Goal: Transaction & Acquisition: Purchase product/service

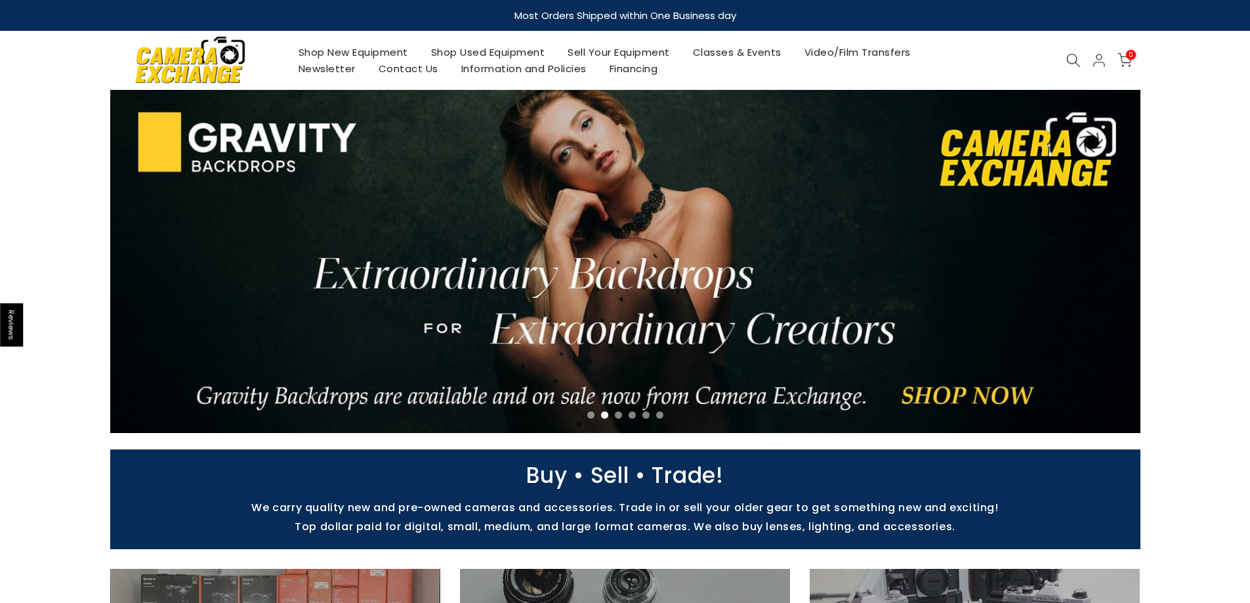
click at [512, 53] on link "Shop Used Equipment" at bounding box center [487, 52] width 137 height 16
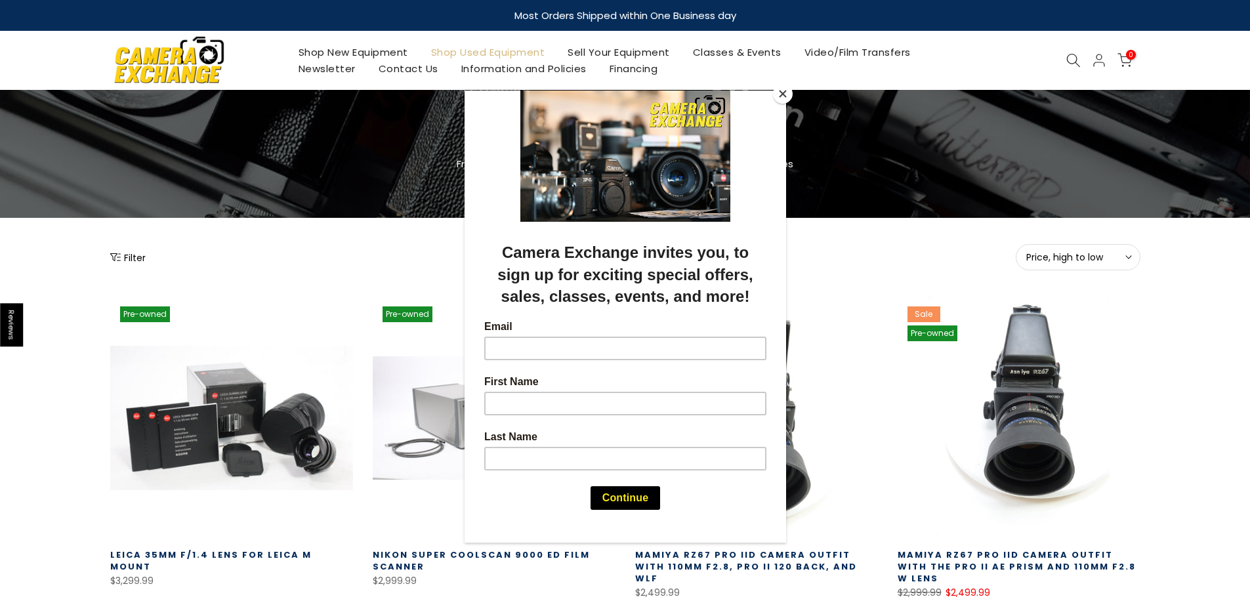
click at [781, 91] on button "Close" at bounding box center [783, 94] width 20 height 20
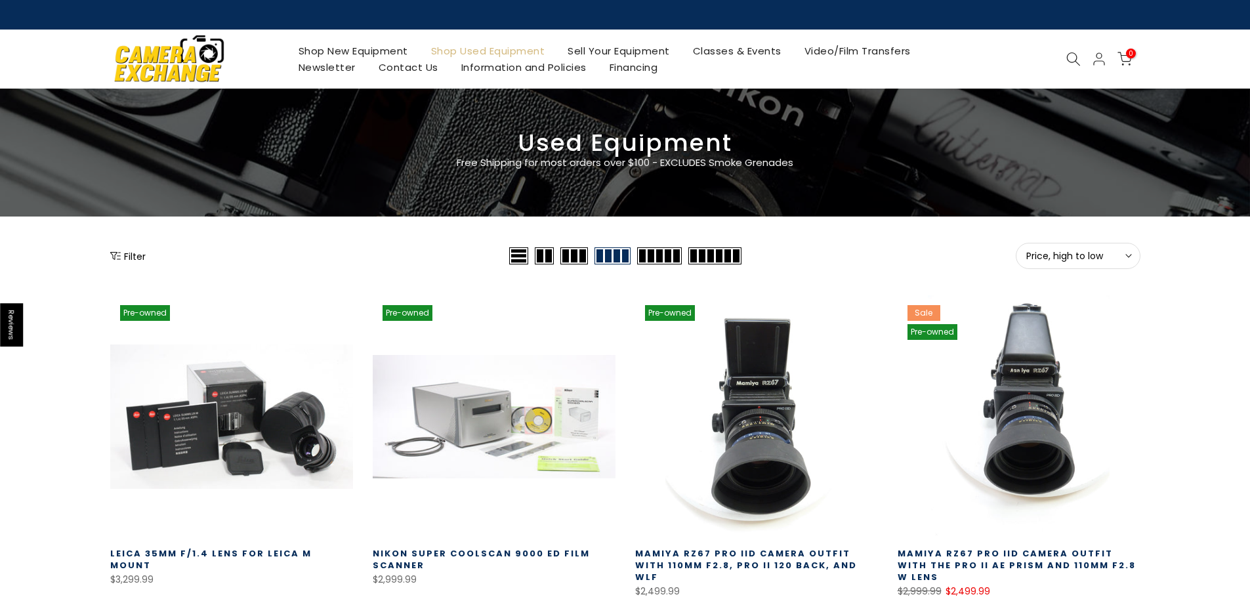
click at [128, 251] on button "Filter" at bounding box center [127, 255] width 35 height 13
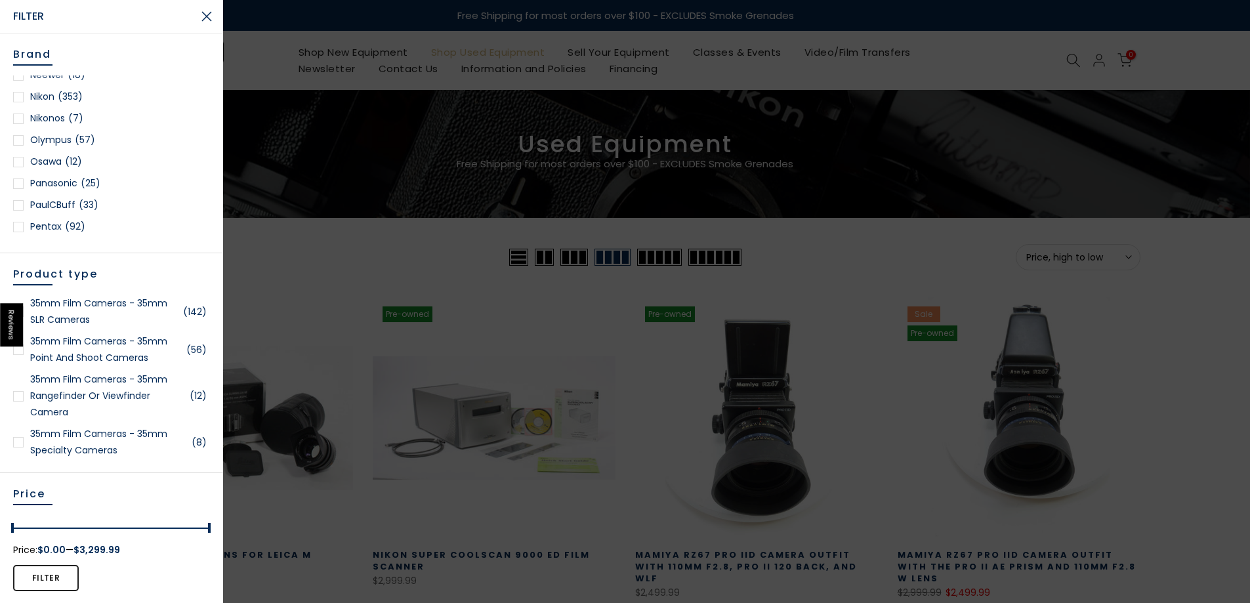
scroll to position [1181, 0]
click at [24, 92] on link "Nikon (353)" at bounding box center [111, 93] width 197 height 16
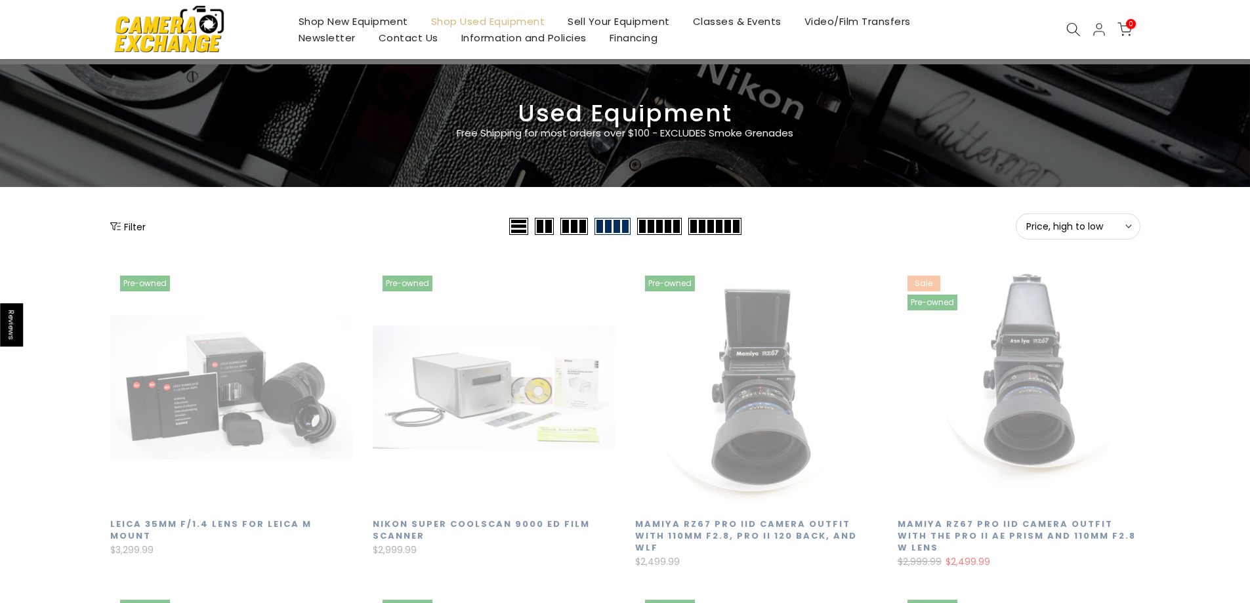
scroll to position [231, 0]
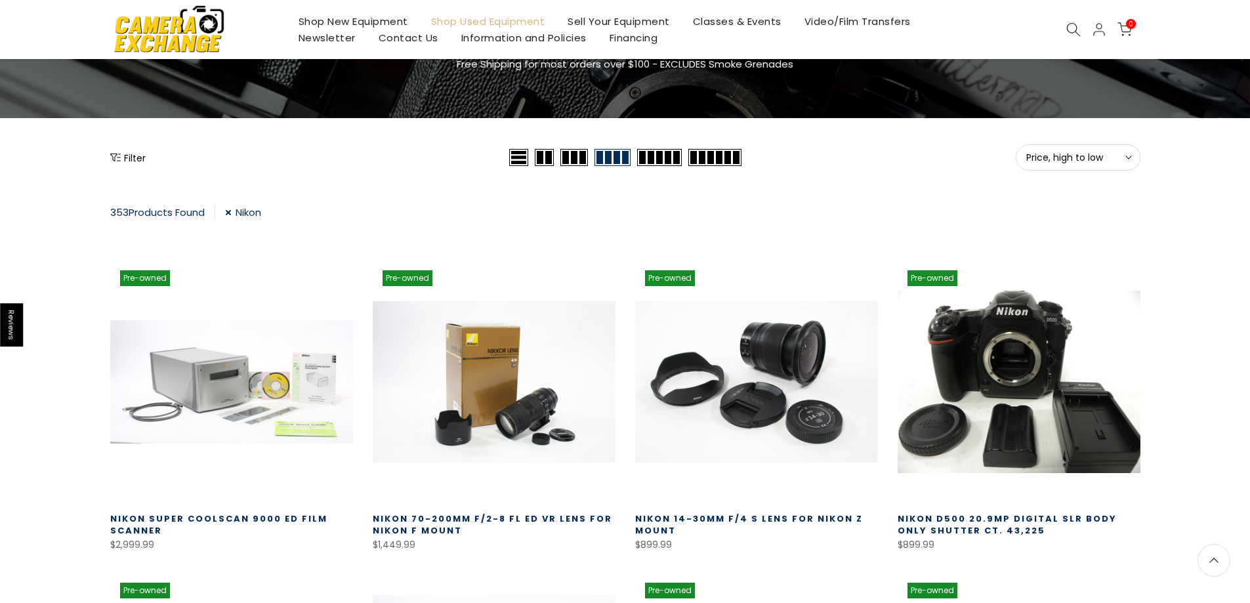
click at [121, 156] on button "Filter" at bounding box center [127, 157] width 35 height 13
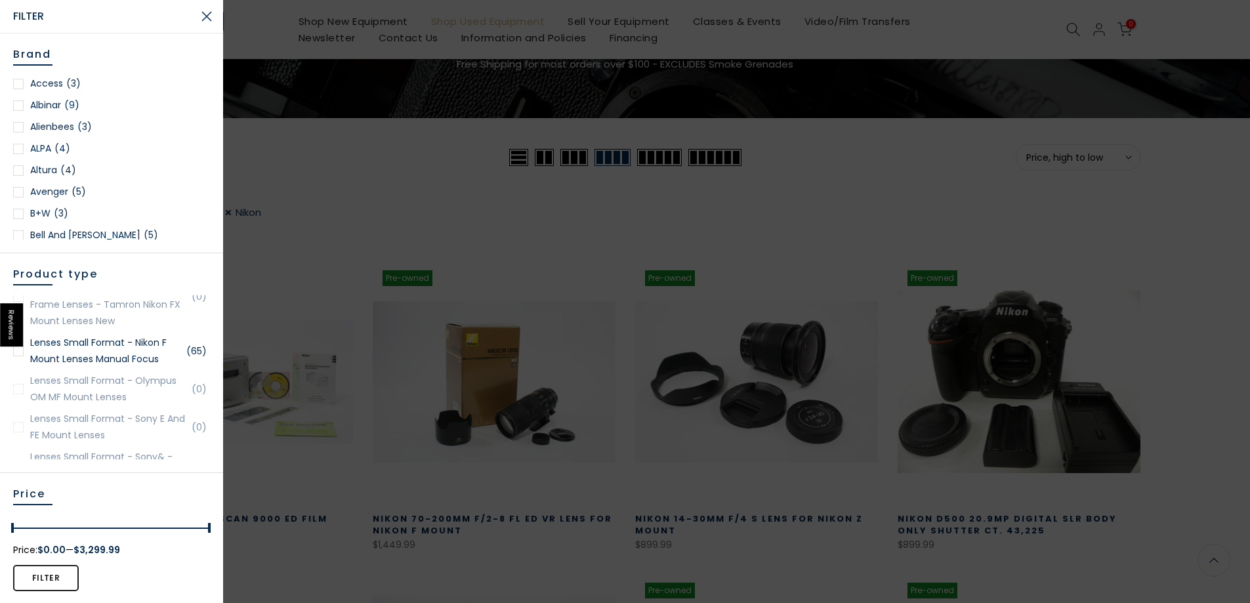
scroll to position [1837, 0]
click at [15, 387] on div at bounding box center [18, 382] width 10 height 10
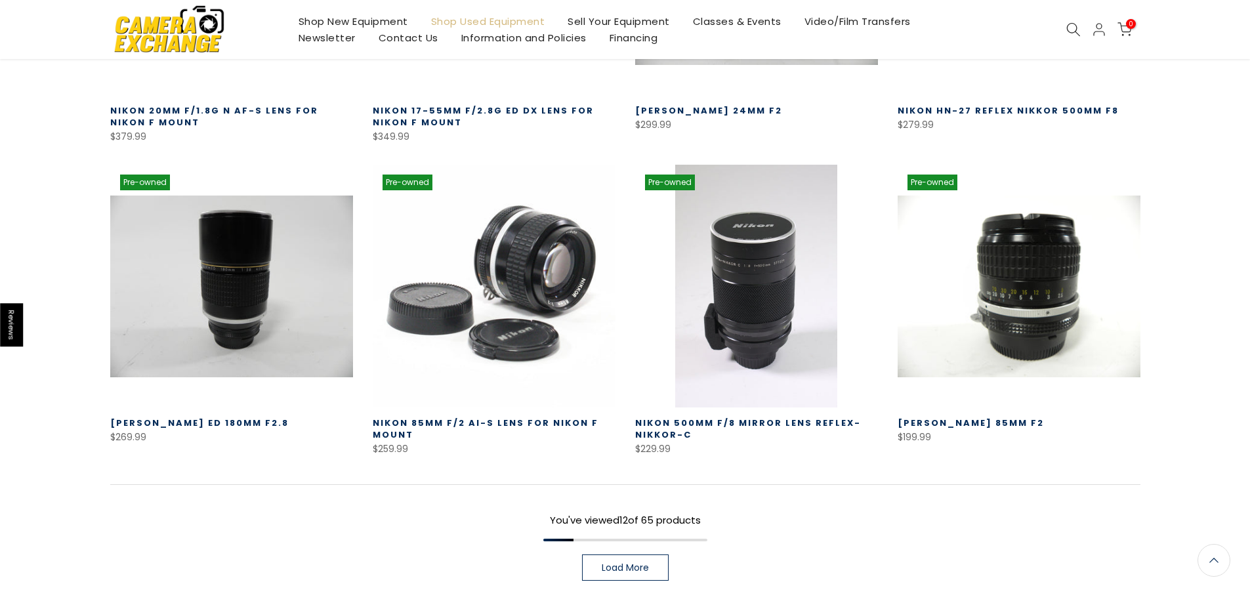
scroll to position [821, 0]
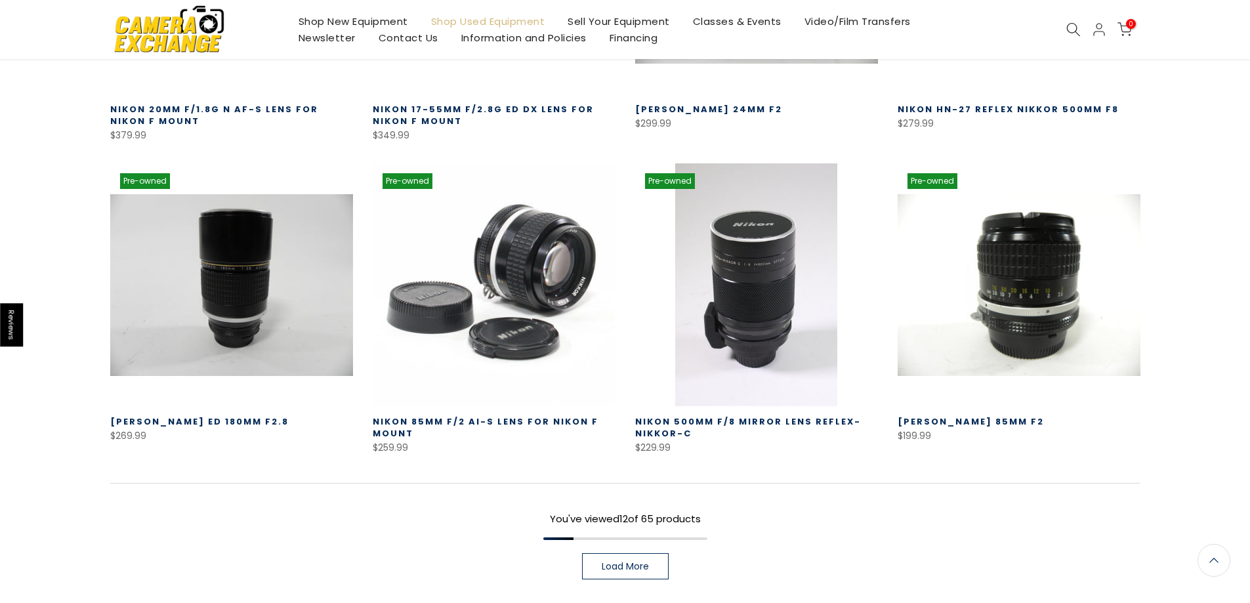
click at [605, 569] on span "Load More" at bounding box center [625, 566] width 47 height 9
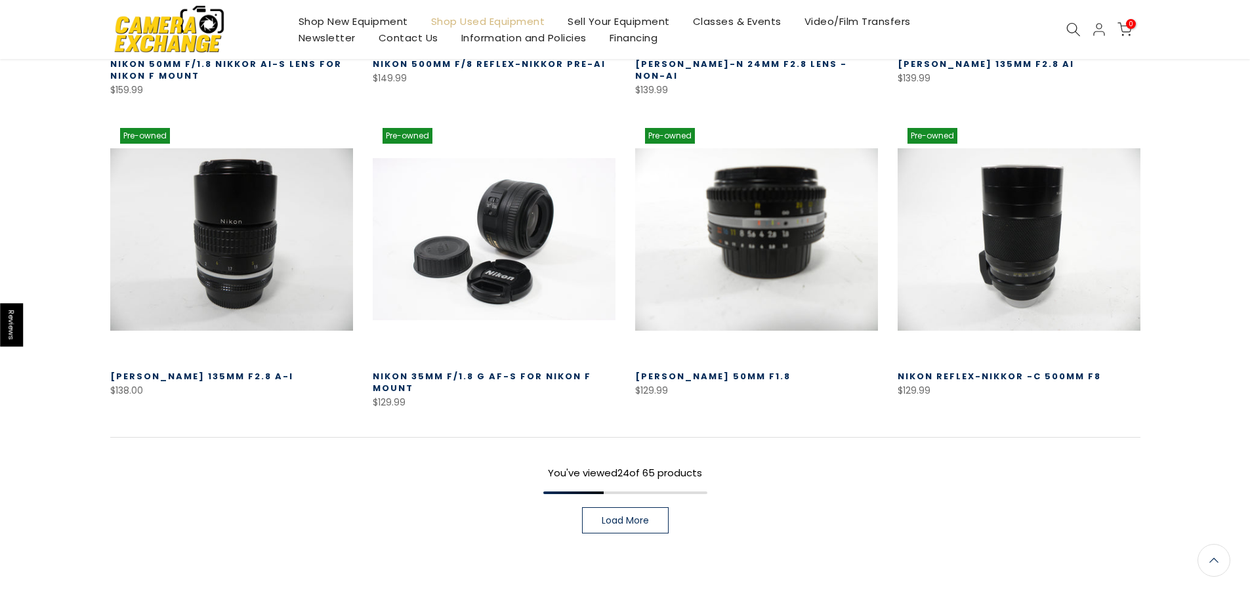
scroll to position [1804, 0]
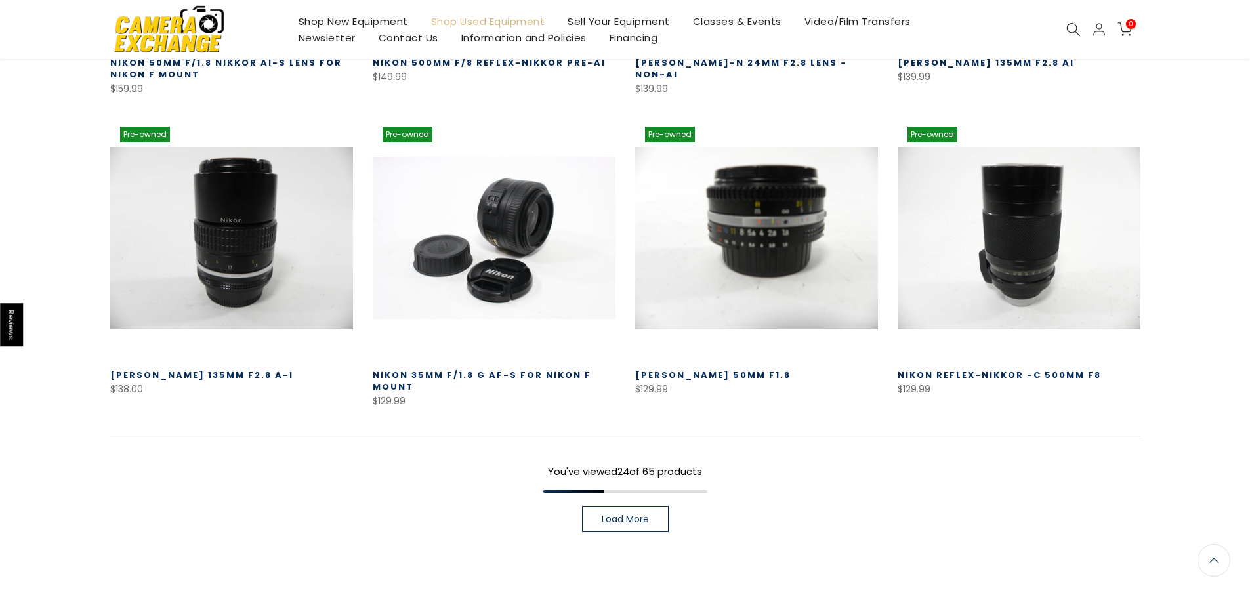
click at [629, 524] on span "Load More" at bounding box center [625, 518] width 47 height 9
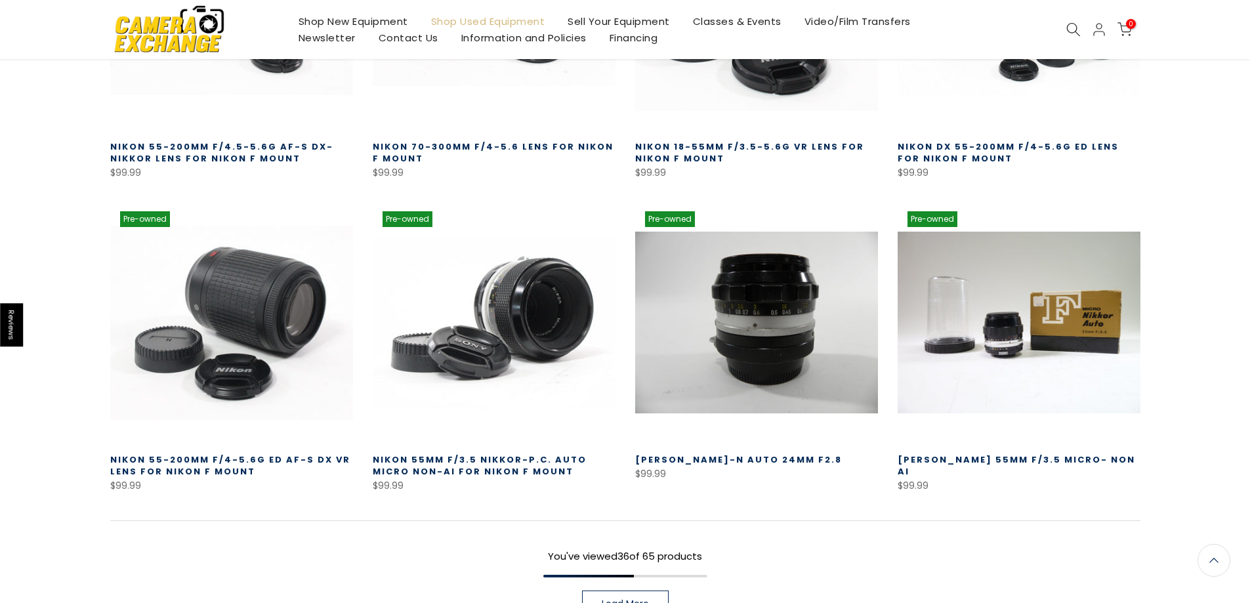
scroll to position [2724, 0]
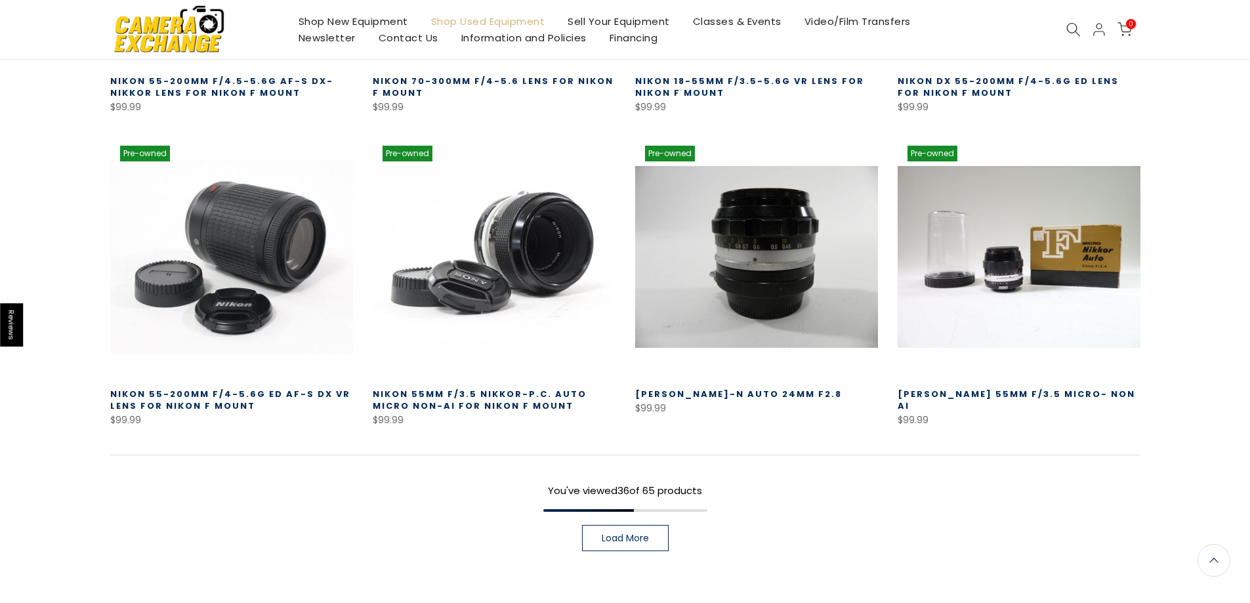
click at [618, 539] on span "Load More" at bounding box center [625, 537] width 47 height 9
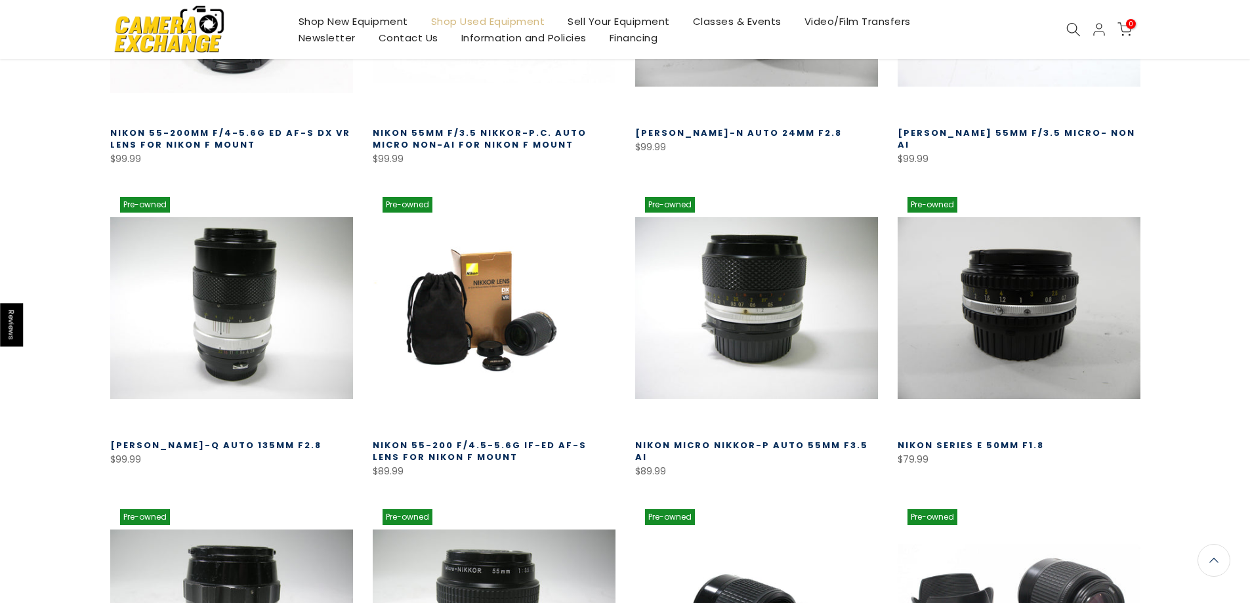
scroll to position [2987, 0]
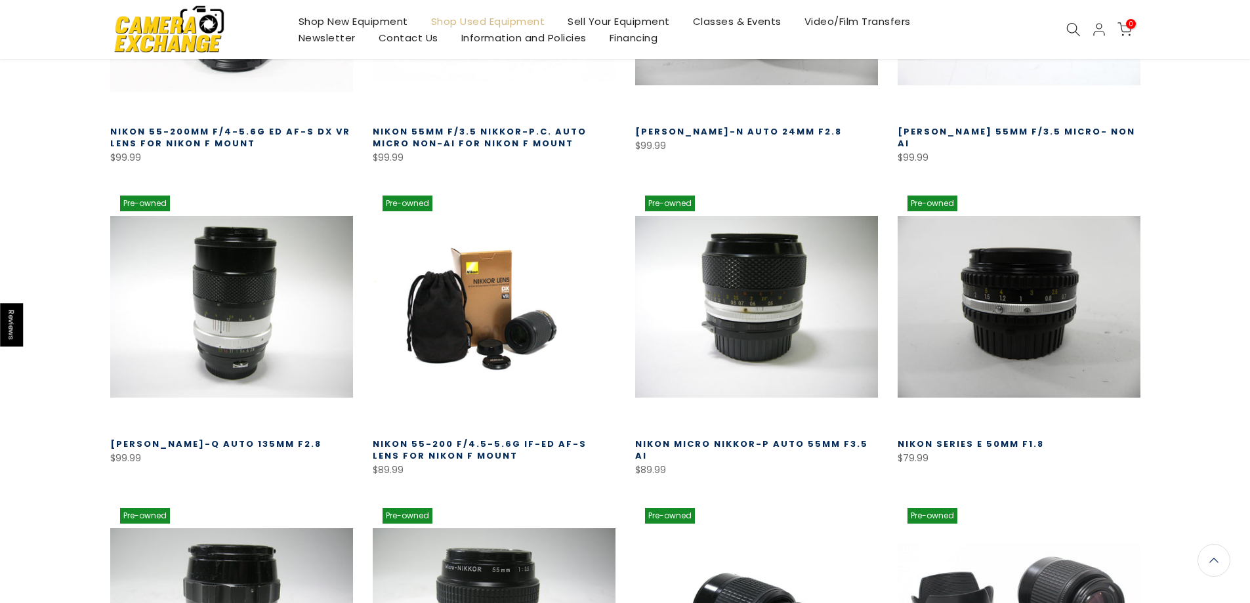
click at [585, 441] on link "Nikon 55-200 f/4.5-5.6G IF-ED AF-S Lens for Nikon F Mount" at bounding box center [480, 450] width 214 height 24
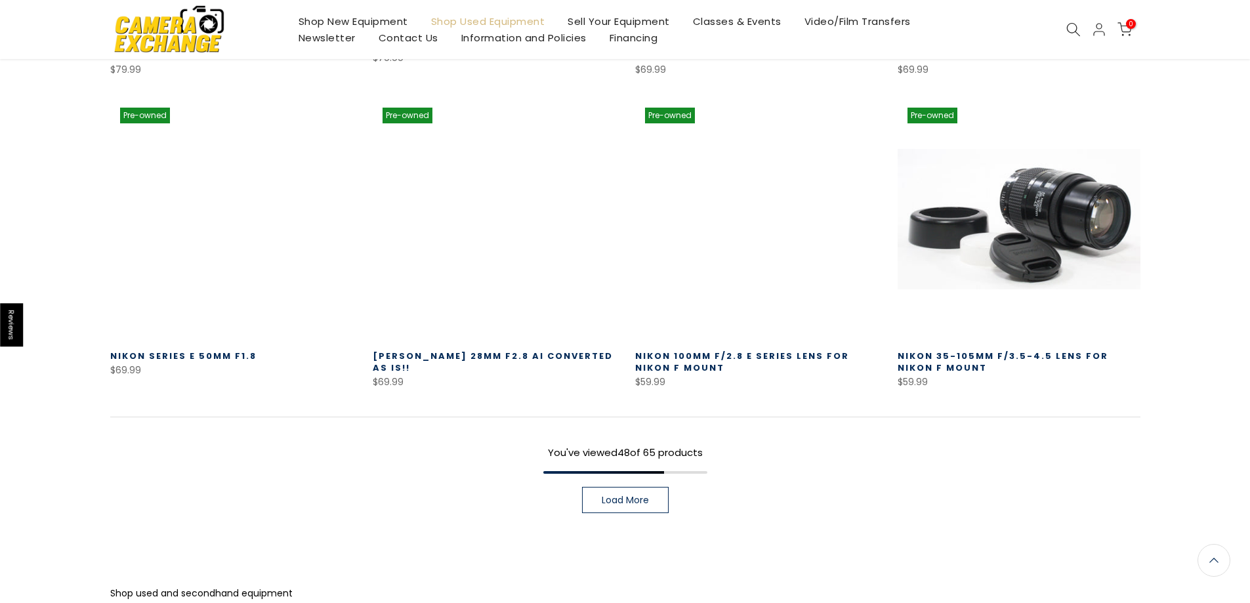
scroll to position [3708, 0]
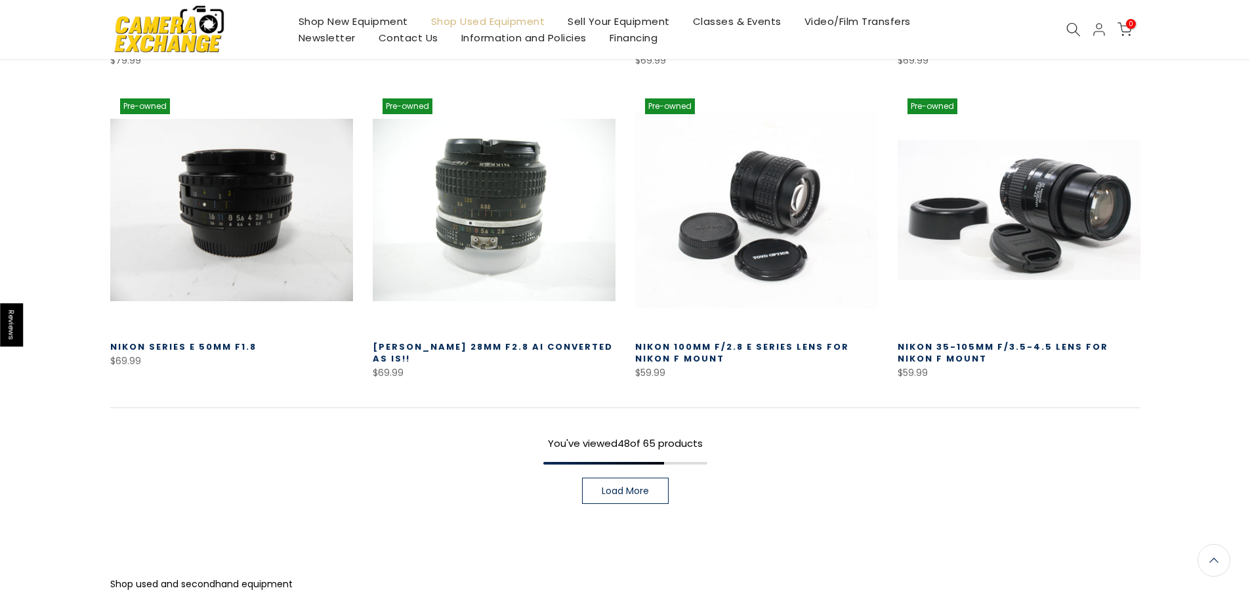
click at [643, 486] on span "Load More" at bounding box center [625, 490] width 47 height 9
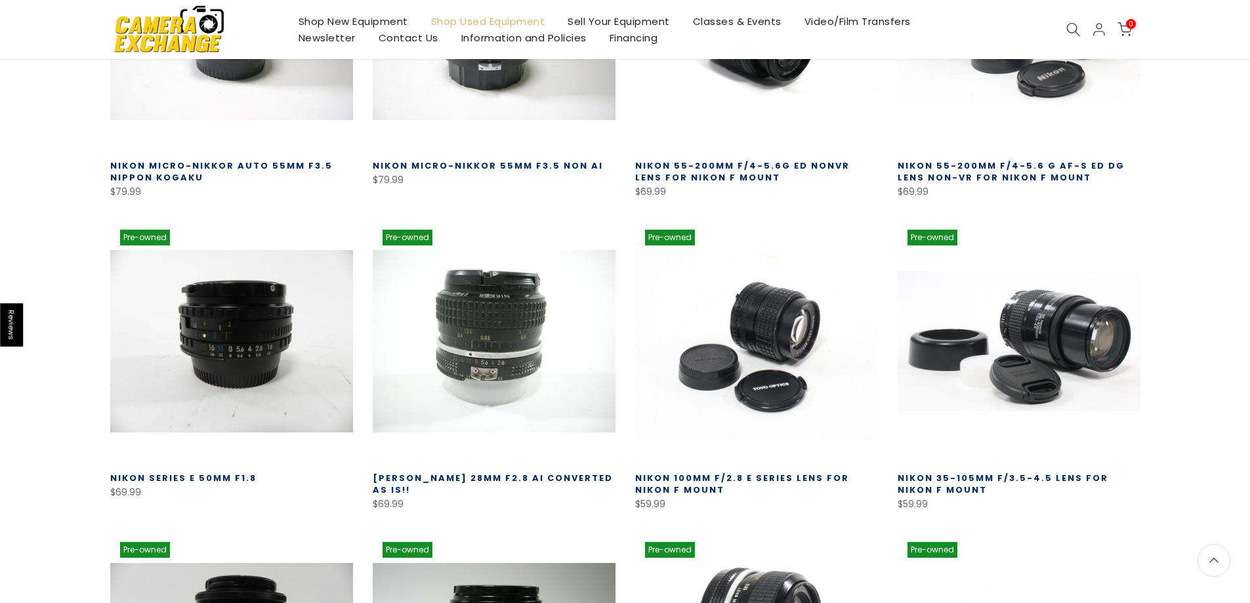
scroll to position [3118, 0]
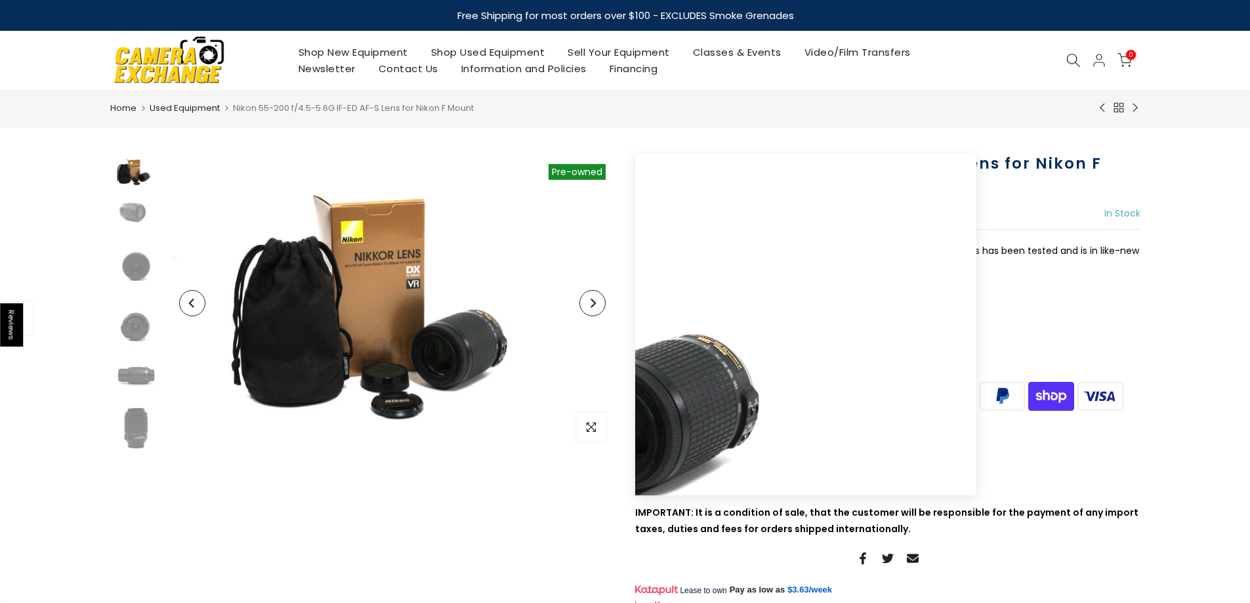
click at [595, 302] on icon "Next" at bounding box center [592, 303] width 9 height 9
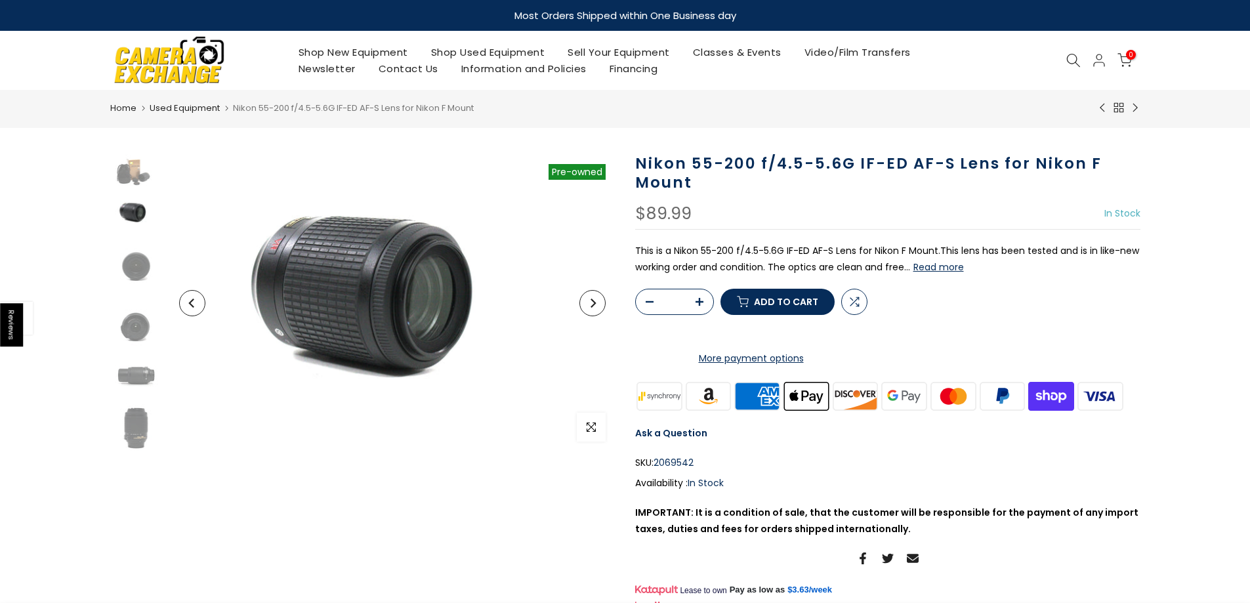
click at [595, 302] on icon "Next" at bounding box center [592, 303] width 9 height 9
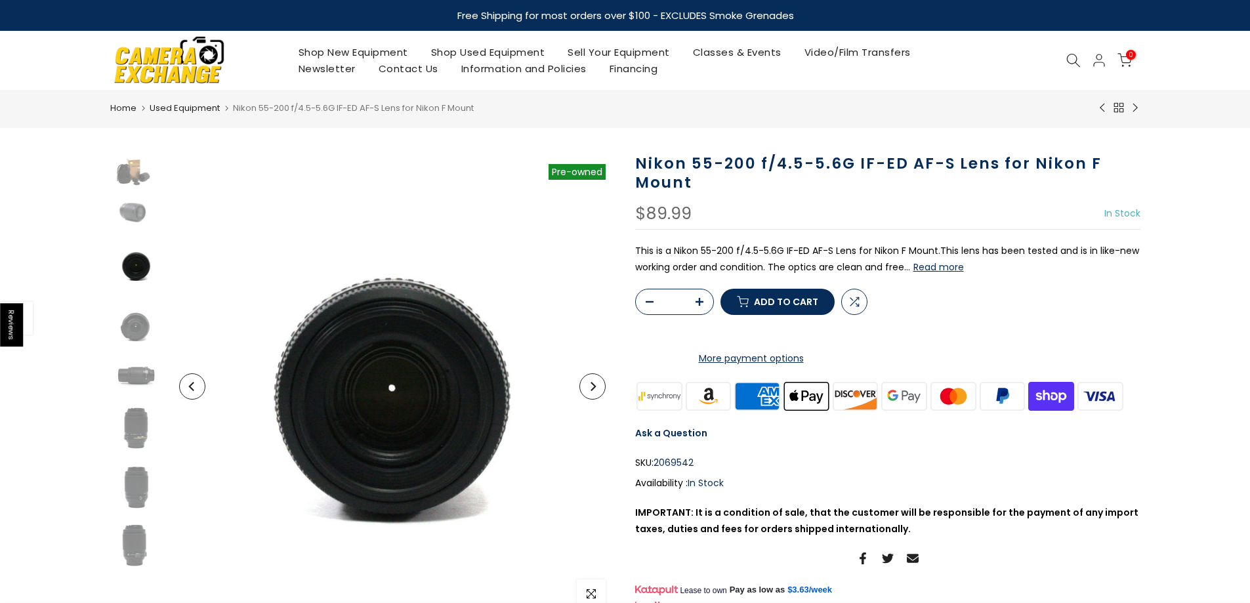
click at [597, 377] on button "Next" at bounding box center [592, 386] width 26 height 26
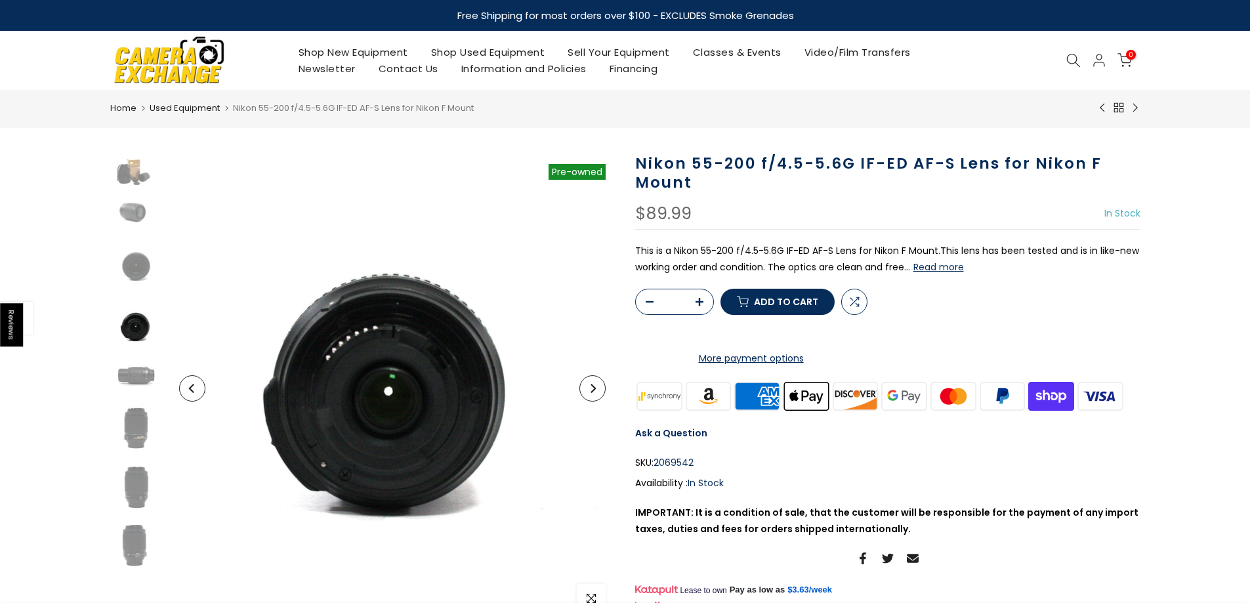
click at [595, 386] on icon "Next" at bounding box center [592, 388] width 9 height 9
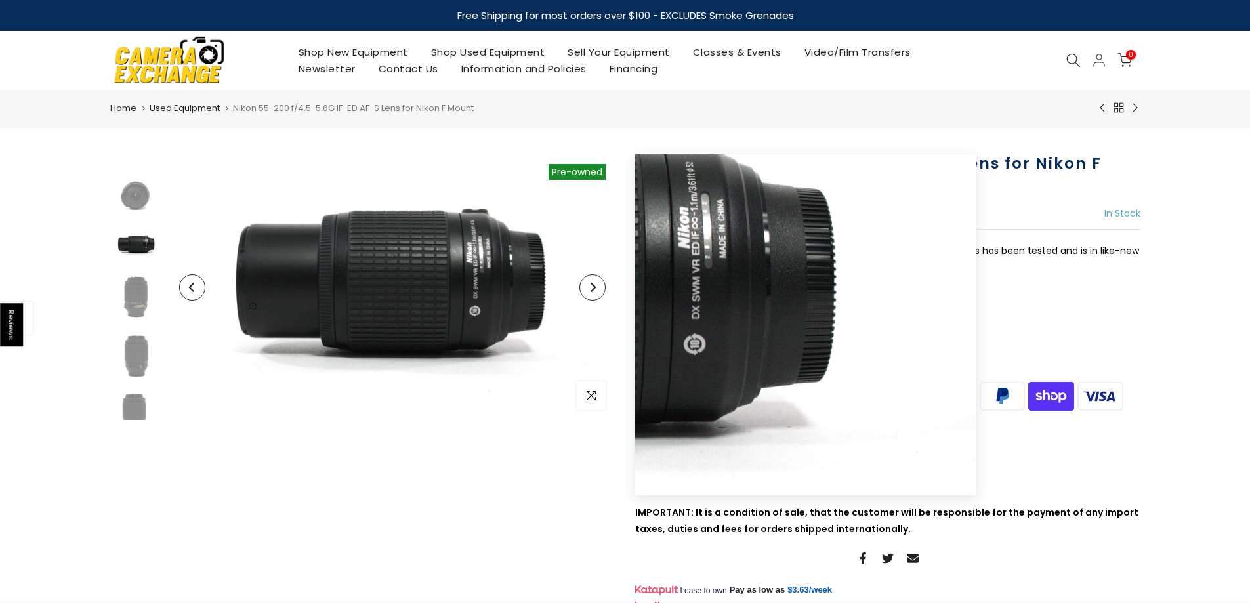
scroll to position [140, 0]
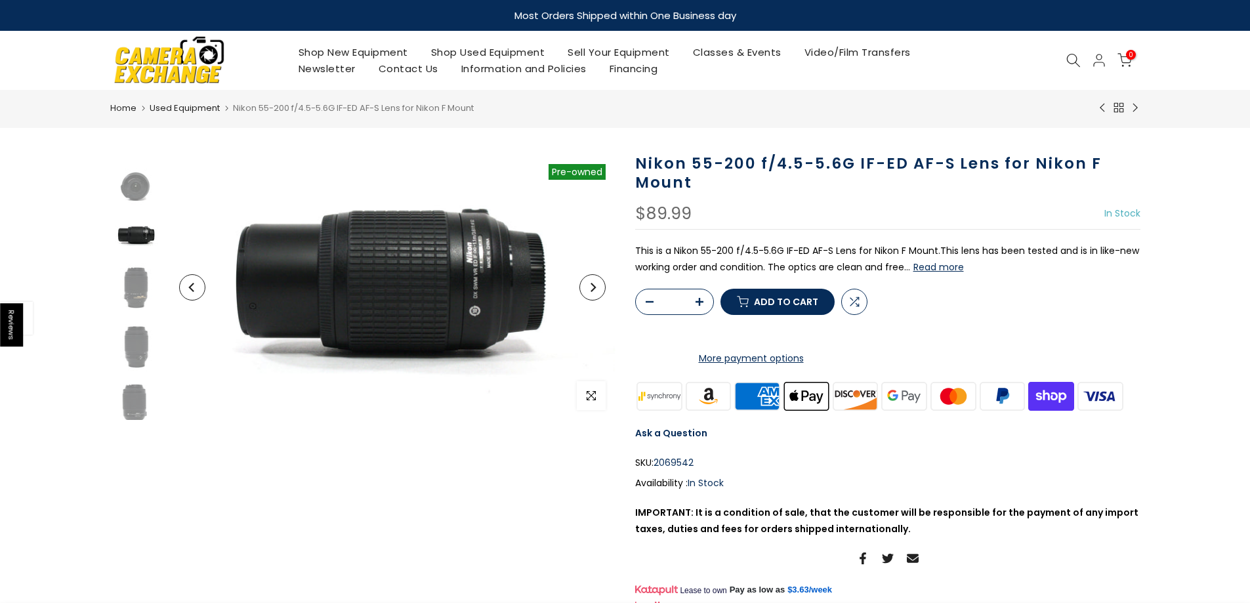
click at [594, 297] on button "Next" at bounding box center [592, 287] width 26 height 26
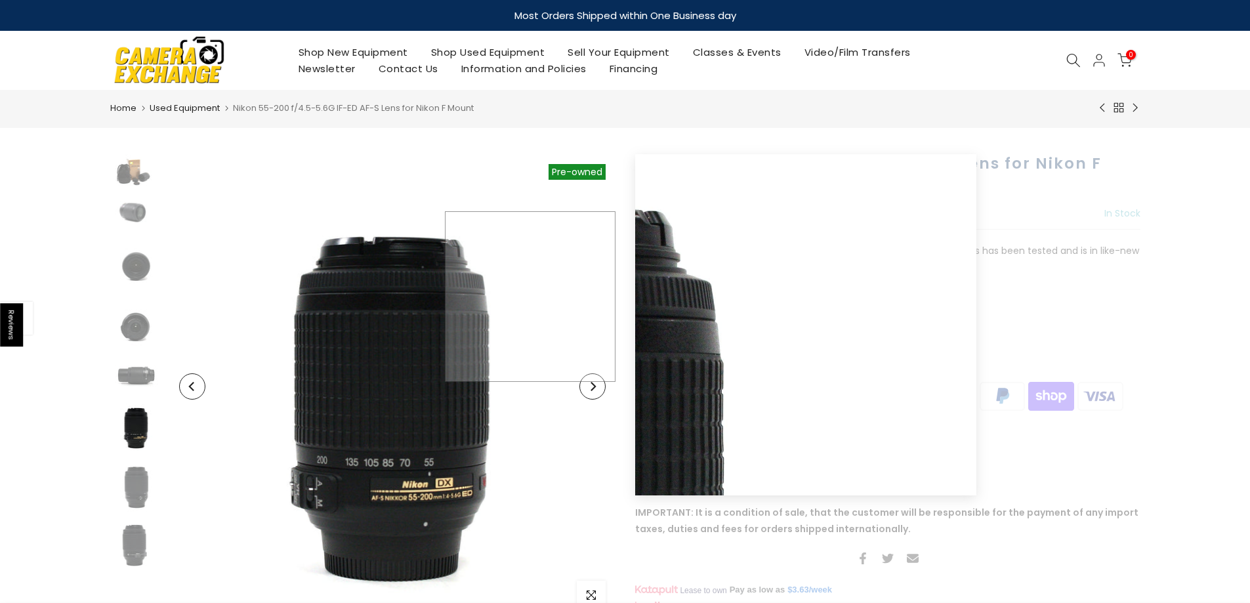
scroll to position [0, 0]
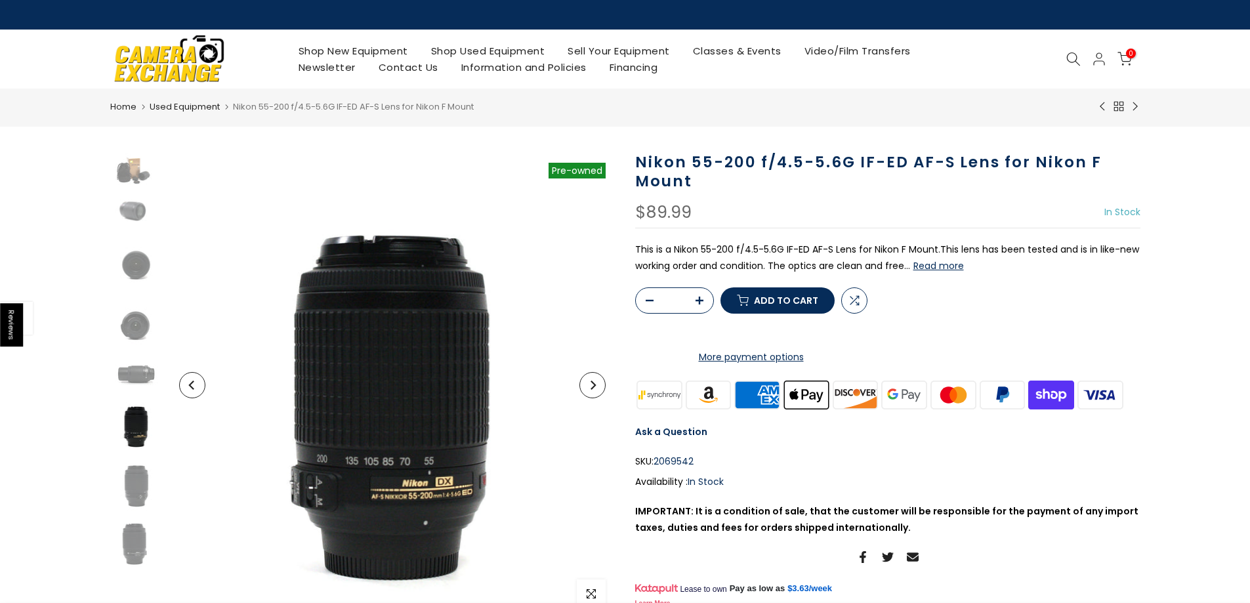
click at [596, 388] on icon "Next" at bounding box center [592, 385] width 9 height 9
